Goal: Information Seeking & Learning: Learn about a topic

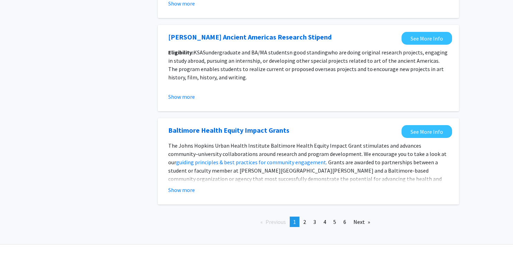
scroll to position [919, 0]
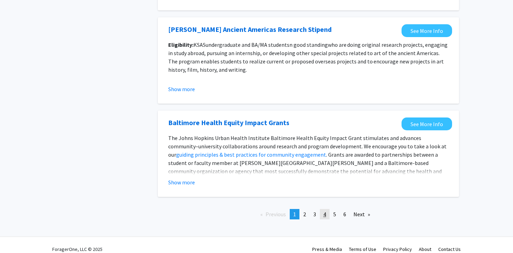
click at [323, 210] on span "4" at bounding box center [324, 213] width 3 height 7
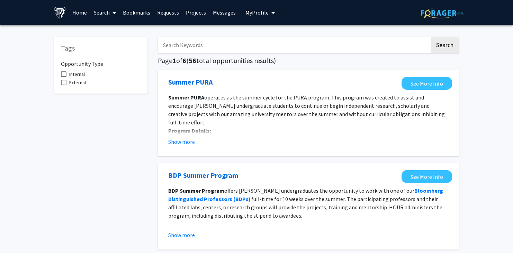
click at [248, 43] on input "Search Keywords" at bounding box center [294, 45] width 272 height 16
click at [431, 37] on button "Search" at bounding box center [445, 45] width 28 height 16
drag, startPoint x: 244, startPoint y: 45, endPoint x: 142, endPoint y: 44, distance: 102.1
click at [431, 37] on button "Search" at bounding box center [445, 45] width 28 height 16
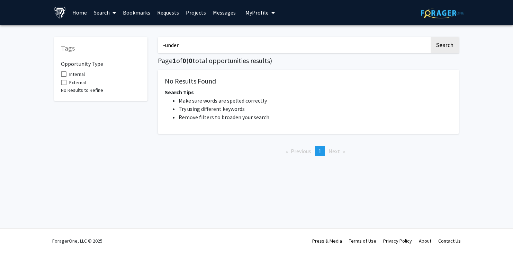
drag, startPoint x: 179, startPoint y: 42, endPoint x: 151, endPoint y: 42, distance: 28.0
click at [151, 42] on div "Tags Opportunity Type Internal External No Results to Refine -under Search Page…" at bounding box center [256, 96] width 415 height 132
type input "graduate student"
click at [431, 37] on button "Search" at bounding box center [445, 45] width 28 height 16
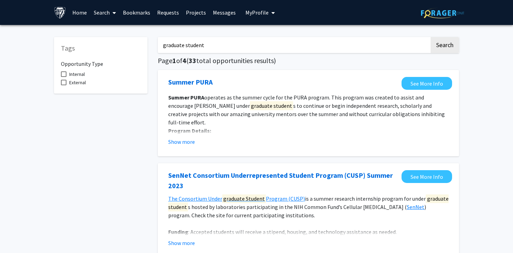
click at [75, 12] on link "Home" at bounding box center [79, 12] width 21 height 24
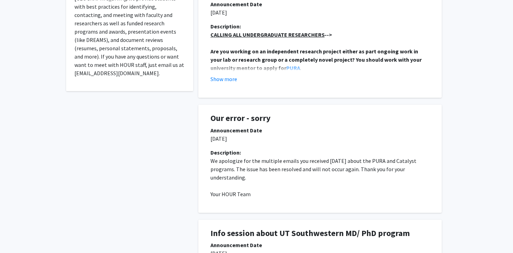
scroll to position [193, 0]
